Goal: Transaction & Acquisition: Download file/media

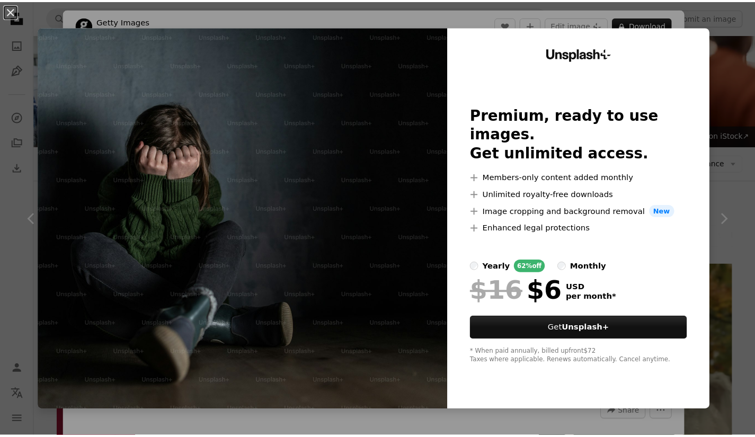
scroll to position [507, 0]
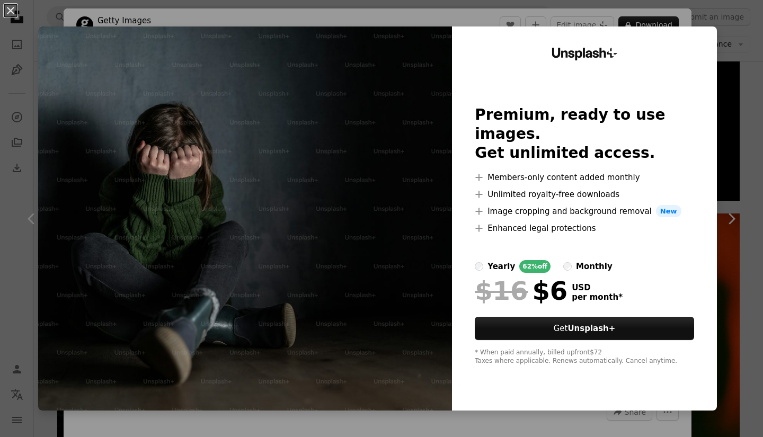
click at [17, 11] on button "An X shape" at bounding box center [10, 10] width 13 height 13
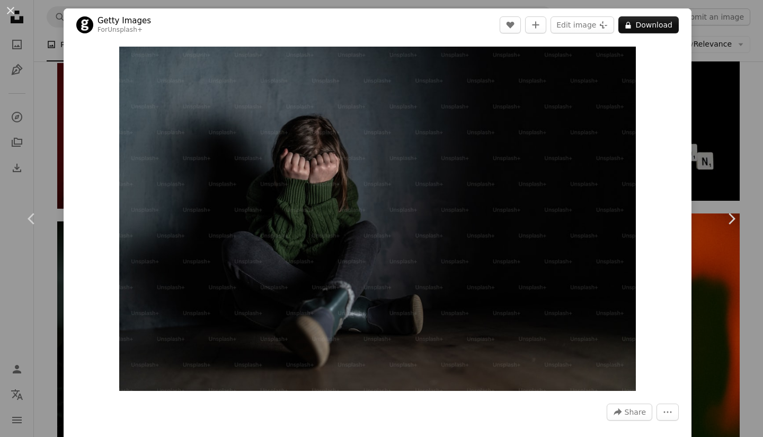
click at [636, 26] on button "A lock Download" at bounding box center [648, 24] width 60 height 17
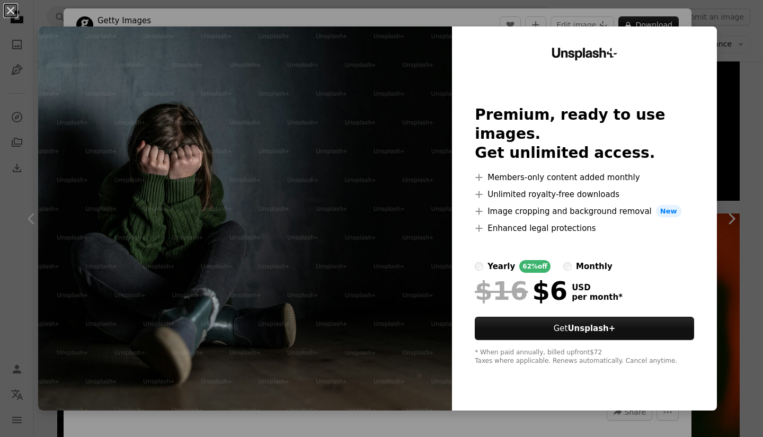
click at [92, 94] on img at bounding box center [245, 218] width 414 height 384
click at [12, 17] on button "An X shape" at bounding box center [10, 10] width 13 height 13
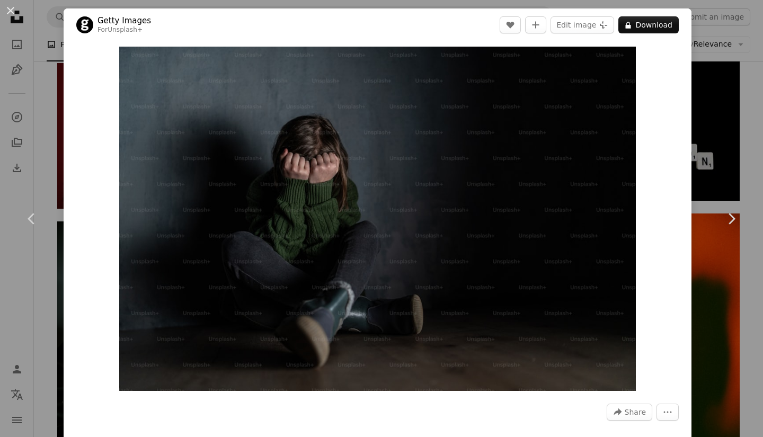
click at [8, 17] on button "An X shape" at bounding box center [10, 10] width 13 height 13
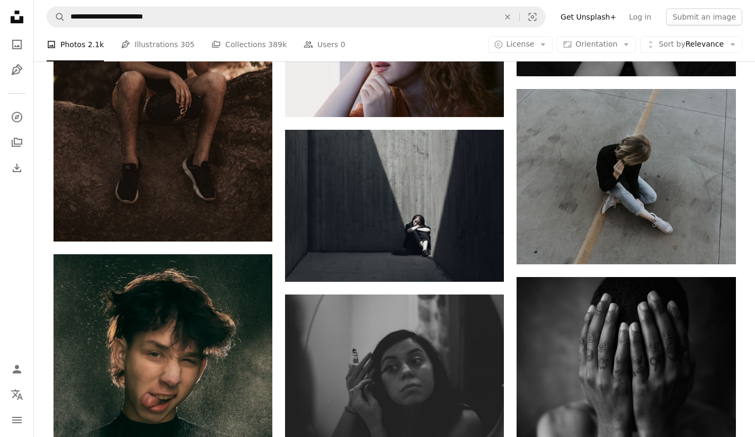
scroll to position [4791, 0]
click at [449, 234] on img at bounding box center [394, 206] width 219 height 153
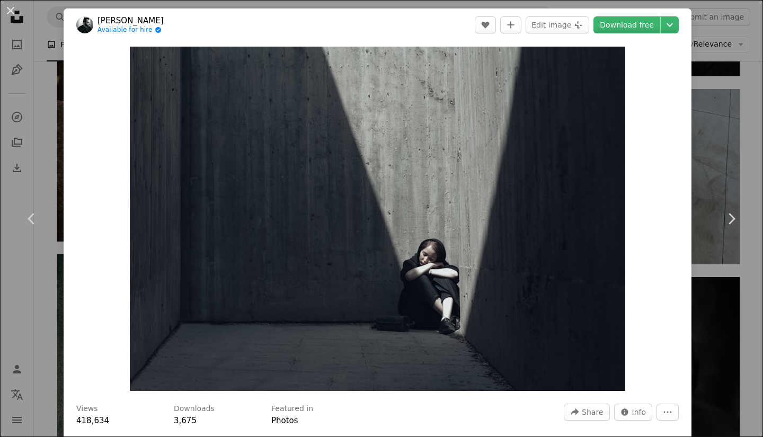
click at [630, 25] on link "Download free" at bounding box center [627, 24] width 67 height 17
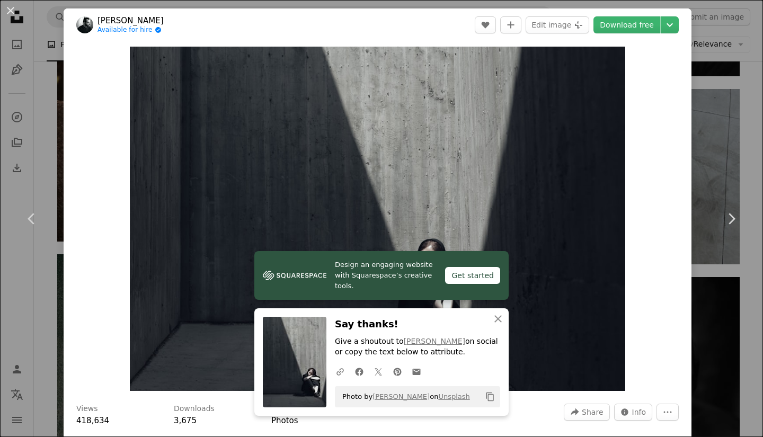
click at [12, 17] on button "An X shape" at bounding box center [10, 10] width 13 height 13
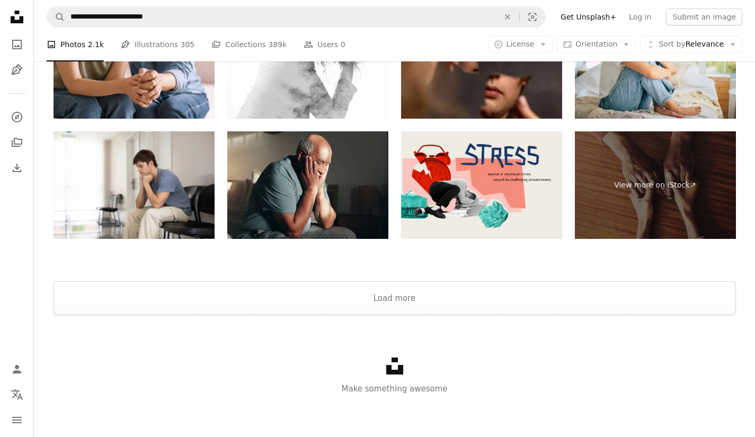
scroll to position [7914, 0]
